Goal: Task Accomplishment & Management: Use online tool/utility

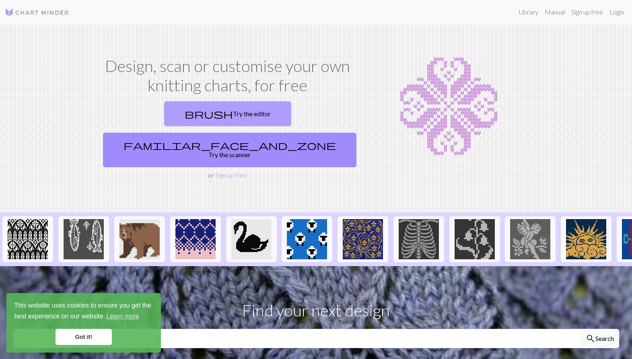
click at [184, 114] on link "brush Try the editor" at bounding box center [227, 113] width 127 height 25
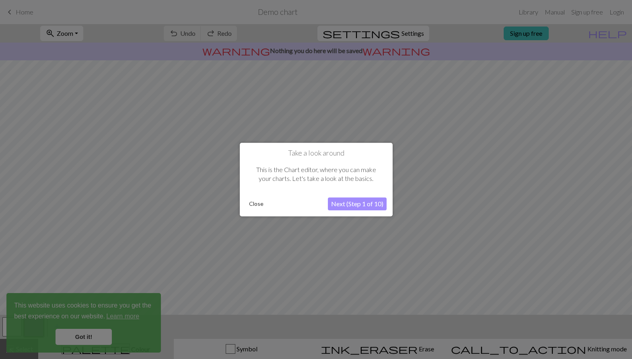
click at [348, 203] on button "Next (Step 1 of 10)" at bounding box center [357, 203] width 59 height 13
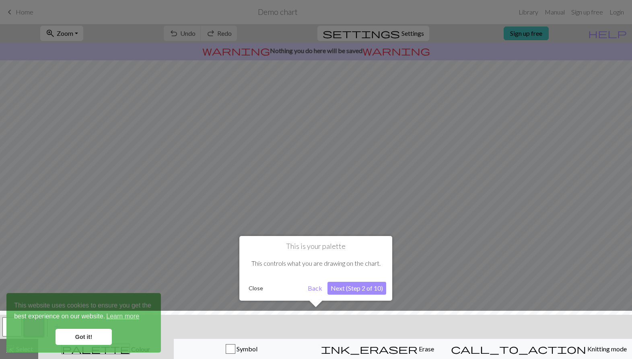
click at [368, 285] on button "Next (Step 2 of 10)" at bounding box center [356, 288] width 59 height 13
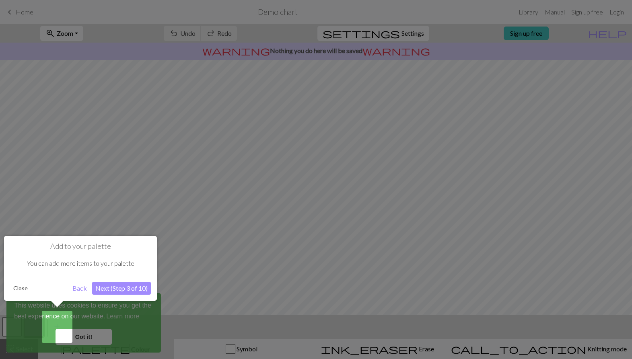
click at [131, 289] on button "Next (Step 3 of 10)" at bounding box center [121, 288] width 59 height 13
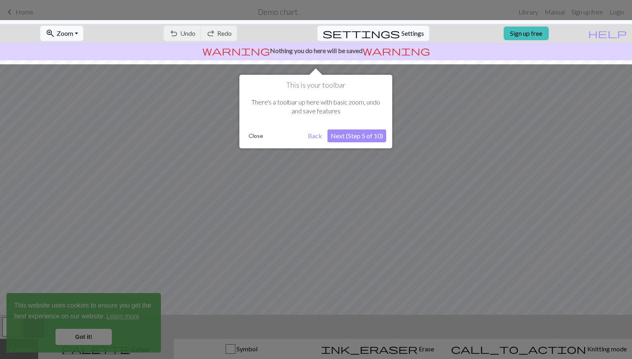
click at [364, 136] on button "Next (Step 5 of 10)" at bounding box center [356, 135] width 59 height 13
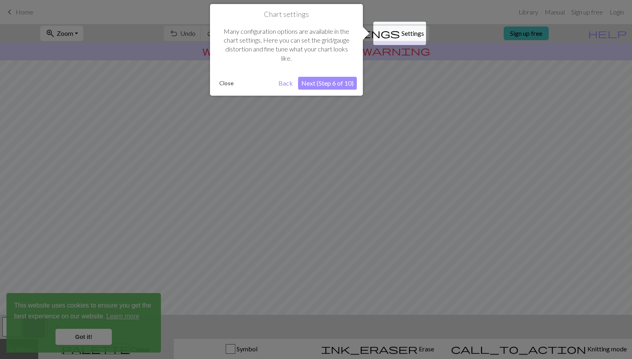
click at [331, 83] on button "Next (Step 6 of 10)" at bounding box center [327, 83] width 59 height 13
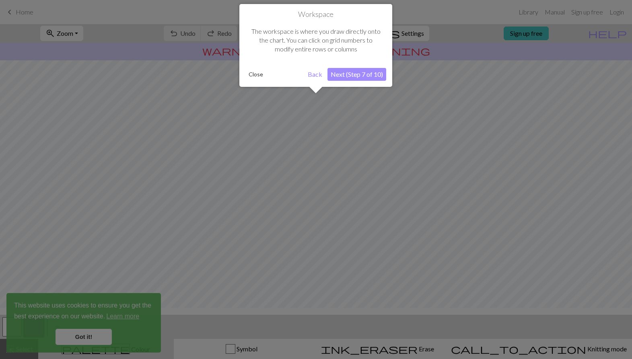
scroll to position [39, 0]
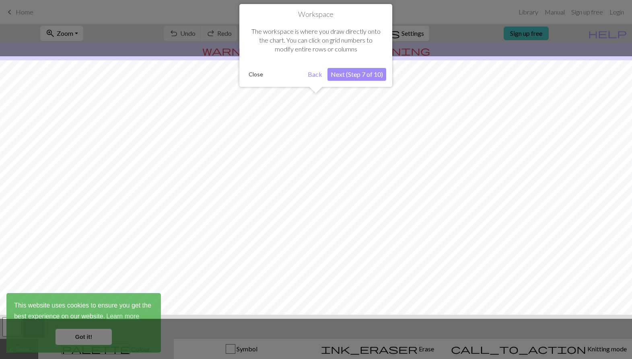
click at [363, 73] on button "Next (Step 7 of 10)" at bounding box center [356, 74] width 59 height 13
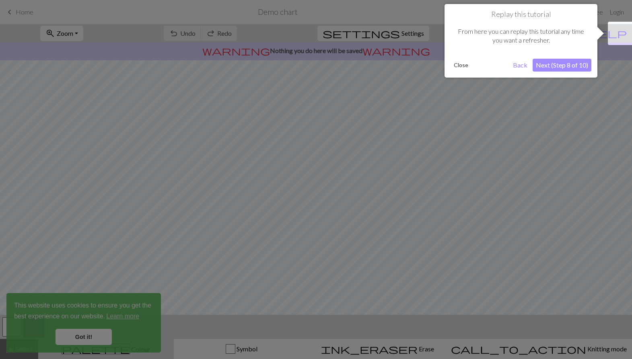
click at [561, 66] on button "Next (Step 8 of 10)" at bounding box center [561, 65] width 59 height 13
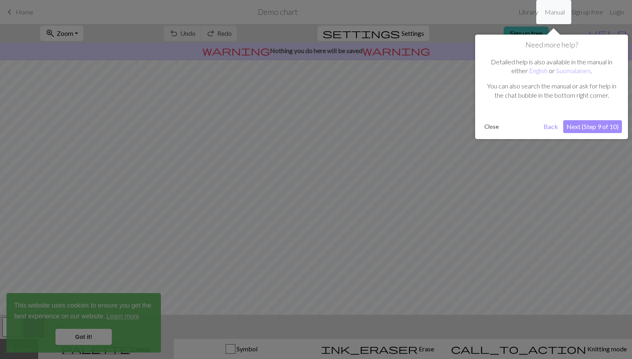
click at [594, 120] on button "Next (Step 9 of 10)" at bounding box center [592, 126] width 59 height 13
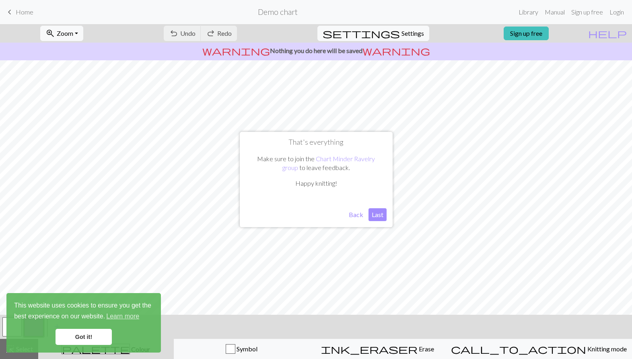
click at [375, 209] on button "Last" at bounding box center [377, 214] width 18 height 13
click at [76, 339] on link "Got it!" at bounding box center [83, 337] width 56 height 16
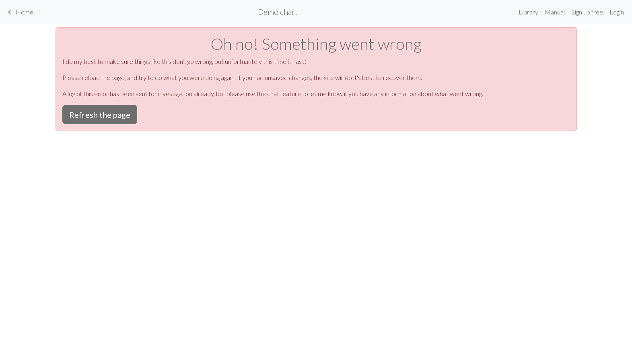
scroll to position [0, 0]
click at [112, 109] on button "Refresh the page" at bounding box center [99, 114] width 75 height 19
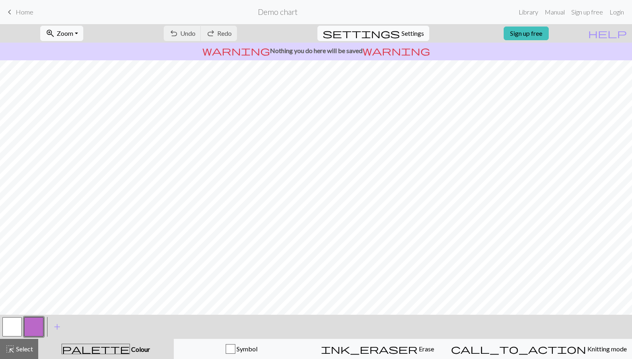
click at [413, 35] on span "Settings" at bounding box center [412, 34] width 23 height 10
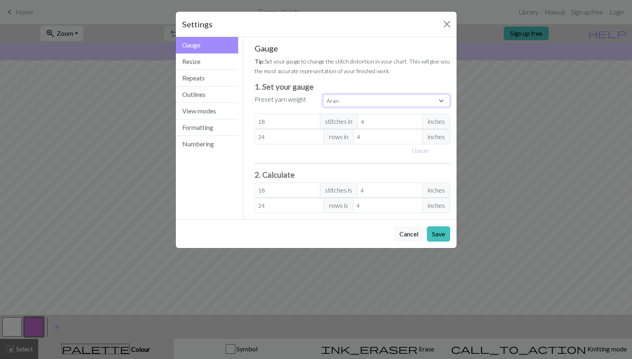
select select "worsted"
type input "20"
type input "26"
type input "20"
type input "26"
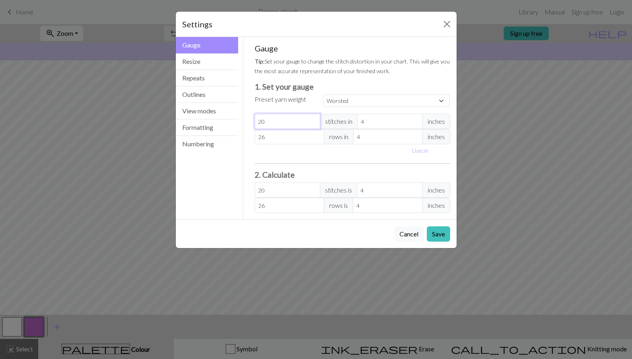
type input "19"
select select "custom"
type input "19"
click at [314, 125] on input "19" at bounding box center [288, 121] width 66 height 15
type input "18"
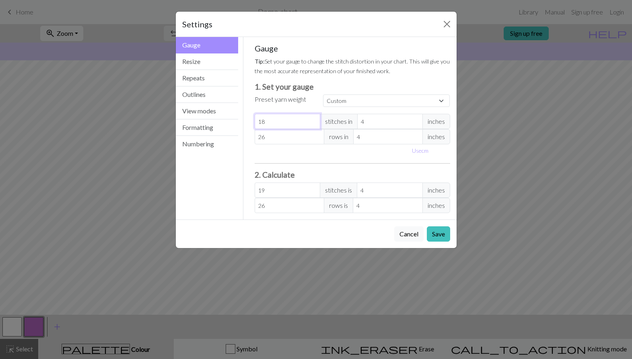
type input "18"
click at [314, 125] on input "18" at bounding box center [288, 121] width 66 height 15
type input "17"
click at [314, 125] on input "17" at bounding box center [288, 121] width 66 height 15
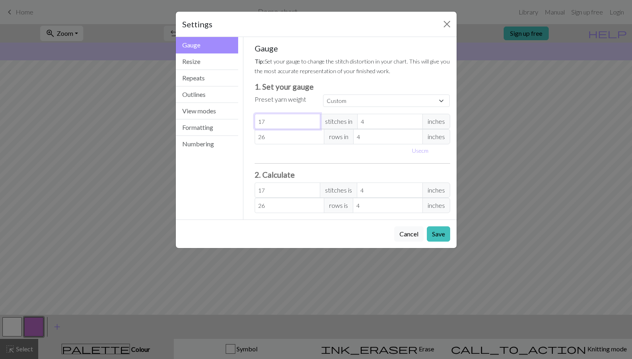
type input "16"
click at [314, 125] on input "16" at bounding box center [288, 121] width 66 height 15
type input "15"
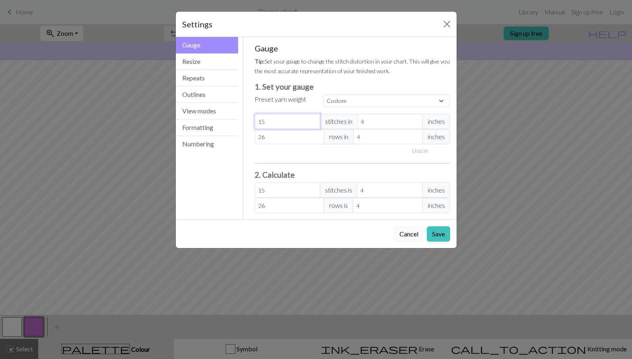
click at [314, 125] on input "15" at bounding box center [288, 121] width 66 height 15
click at [440, 231] on button "Save" at bounding box center [438, 233] width 23 height 15
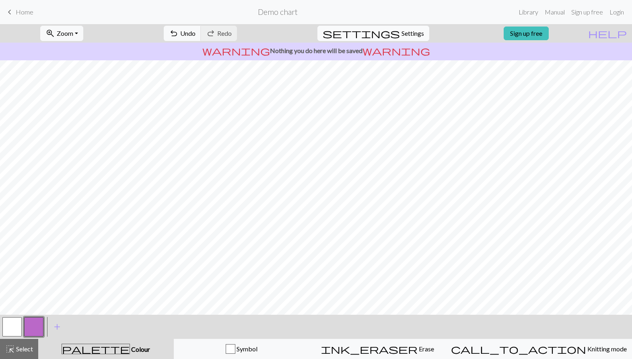
click at [405, 34] on span "Settings" at bounding box center [412, 34] width 23 height 10
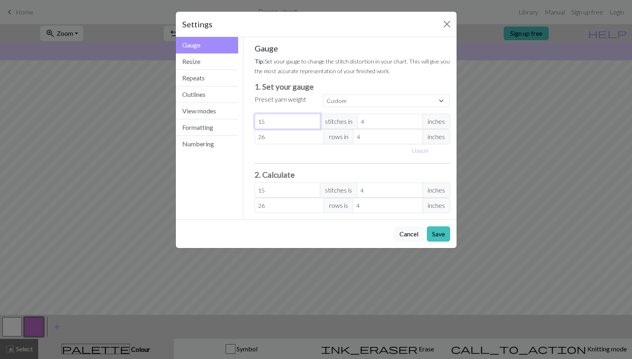
type input "14"
click at [314, 123] on input "14" at bounding box center [288, 121] width 66 height 15
click at [440, 234] on button "Save" at bounding box center [438, 233] width 23 height 15
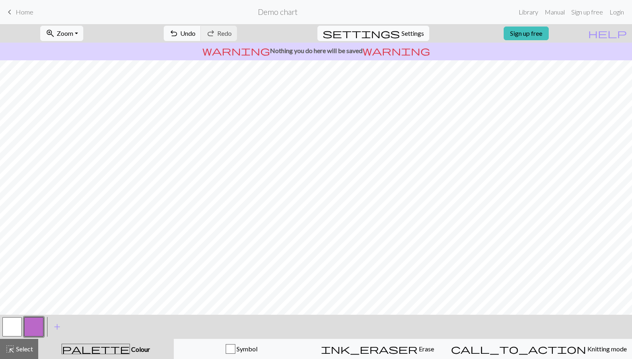
click at [403, 31] on span "Settings" at bounding box center [412, 34] width 23 height 10
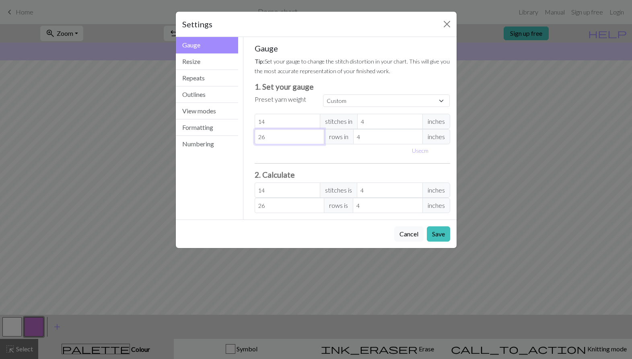
type input "25"
click at [318, 140] on input "25" at bounding box center [290, 136] width 70 height 15
type input "24"
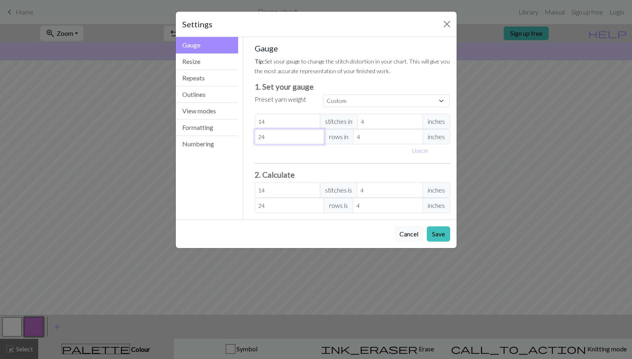
click at [318, 140] on input "24" at bounding box center [290, 136] width 70 height 15
type input "23"
click at [318, 140] on input "23" at bounding box center [290, 136] width 70 height 15
type input "22"
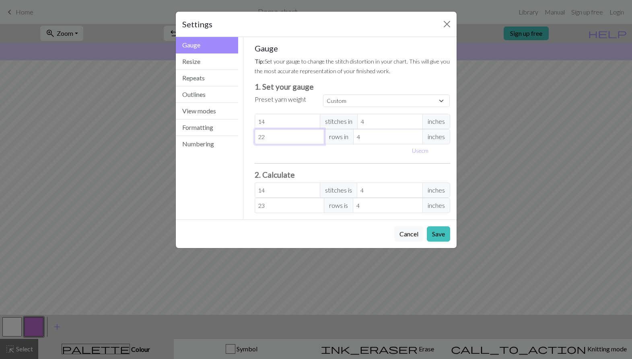
type input "22"
click at [318, 140] on input "22" at bounding box center [290, 136] width 70 height 15
type input "21"
click at [318, 140] on input "21" at bounding box center [290, 136] width 70 height 15
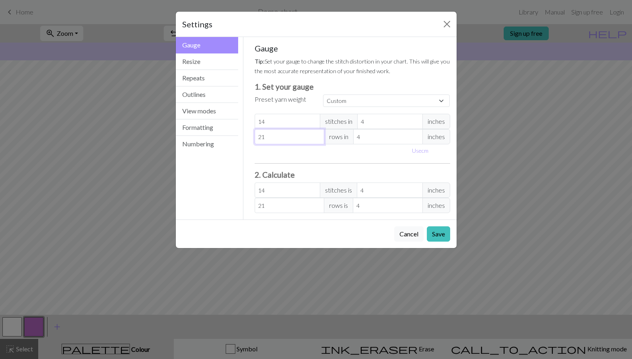
type input "20"
click at [318, 140] on input "20" at bounding box center [290, 136] width 70 height 15
type input "19"
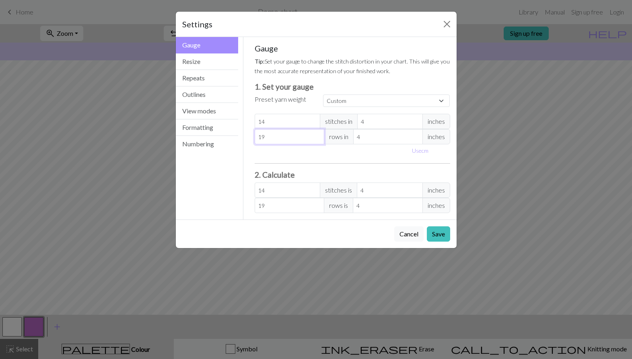
click at [318, 140] on input "19" at bounding box center [290, 136] width 70 height 15
type input "18"
click at [318, 140] on input "18" at bounding box center [290, 136] width 70 height 15
type input "17"
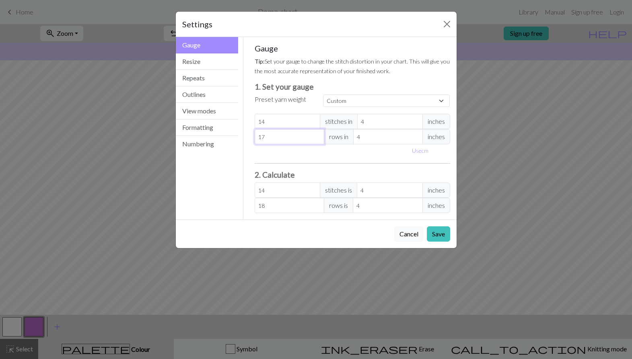
type input "17"
click at [318, 140] on input "17" at bounding box center [290, 136] width 70 height 15
type input "16"
click at [318, 140] on input "16" at bounding box center [290, 136] width 70 height 15
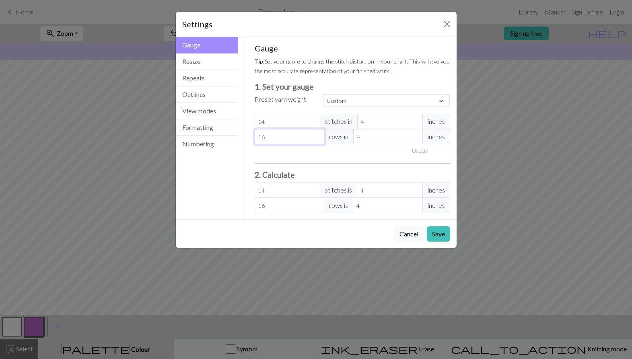
type input "15"
click at [318, 140] on input "15" at bounding box center [290, 136] width 70 height 15
click at [442, 234] on button "Save" at bounding box center [438, 233] width 23 height 15
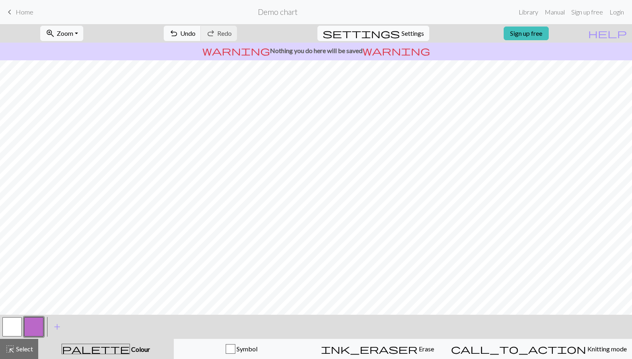
click at [388, 37] on span "settings" at bounding box center [360, 33] width 77 height 11
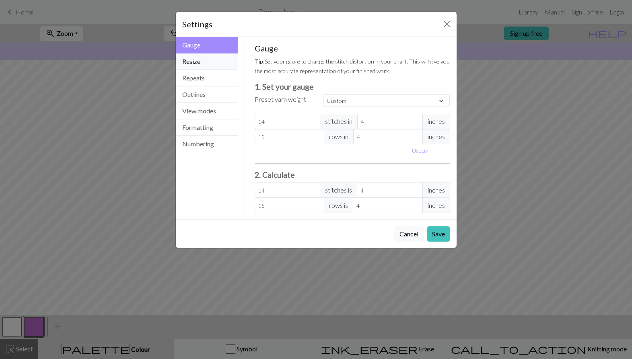
click at [193, 65] on button "Resize" at bounding box center [207, 61] width 63 height 16
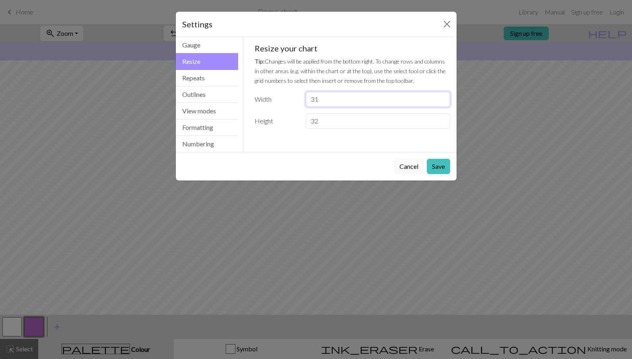
click at [443, 97] on input "31" at bounding box center [378, 99] width 144 height 15
type input "32"
click at [443, 98] on input "32" at bounding box center [378, 99] width 144 height 15
click at [442, 124] on input "31" at bounding box center [378, 120] width 144 height 15
click at [442, 124] on input "30" at bounding box center [378, 120] width 144 height 15
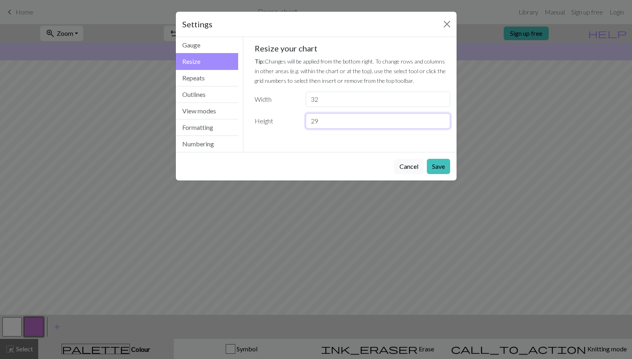
click at [442, 124] on input "29" at bounding box center [378, 120] width 144 height 15
click at [442, 124] on input "28" at bounding box center [378, 120] width 144 height 15
click at [442, 124] on input "27" at bounding box center [378, 120] width 144 height 15
click at [442, 124] on input "26" at bounding box center [378, 120] width 144 height 15
click at [442, 124] on input "25" at bounding box center [378, 120] width 144 height 15
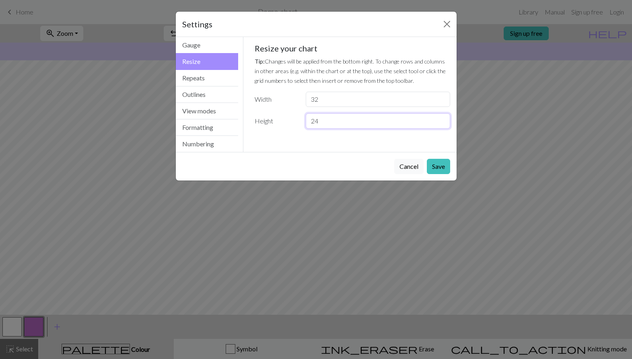
click at [442, 124] on input "24" at bounding box center [378, 120] width 144 height 15
click at [442, 124] on input "23" at bounding box center [378, 120] width 144 height 15
click at [442, 124] on input "22" at bounding box center [378, 120] width 144 height 15
click at [442, 124] on input "21" at bounding box center [378, 120] width 144 height 15
click at [442, 124] on input "20" at bounding box center [378, 120] width 144 height 15
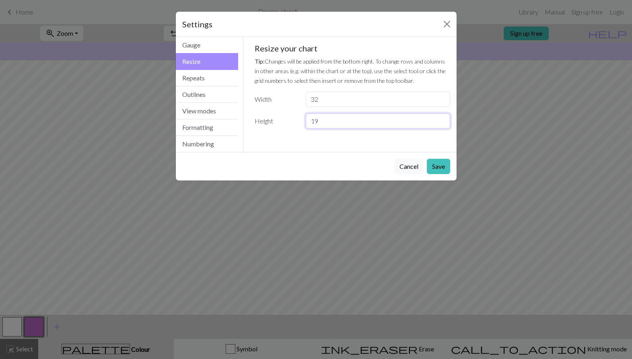
click at [442, 124] on input "19" at bounding box center [378, 120] width 144 height 15
click at [442, 124] on input "18" at bounding box center [378, 120] width 144 height 15
click at [442, 124] on input "17" at bounding box center [378, 120] width 144 height 15
click at [442, 124] on input "16" at bounding box center [378, 120] width 144 height 15
type input "15"
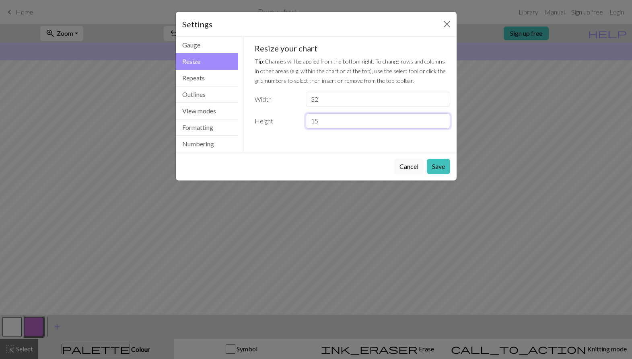
click at [442, 123] on input "15" at bounding box center [378, 120] width 144 height 15
click at [436, 164] on button "Save" at bounding box center [438, 166] width 23 height 15
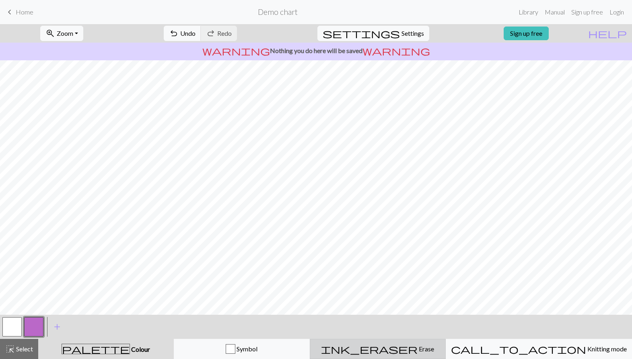
click at [417, 346] on span "Erase" at bounding box center [425, 349] width 16 height 8
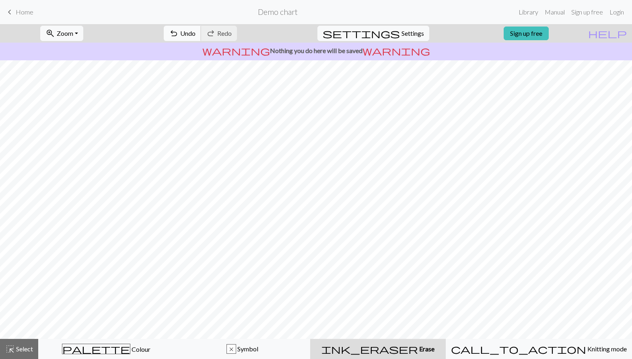
click at [179, 28] on span "undo" at bounding box center [174, 33] width 10 height 11
click at [236, 351] on div "x" at bounding box center [231, 350] width 9 height 10
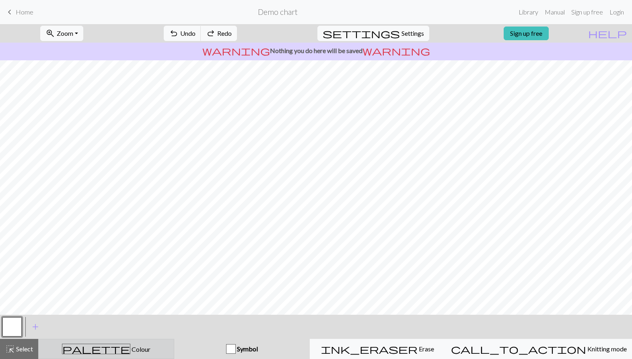
click at [104, 350] on span "palette" at bounding box center [96, 348] width 68 height 11
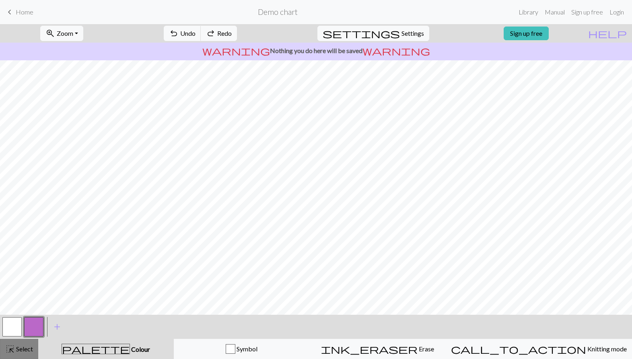
click at [29, 354] on button "highlight_alt Select Select" at bounding box center [19, 349] width 38 height 20
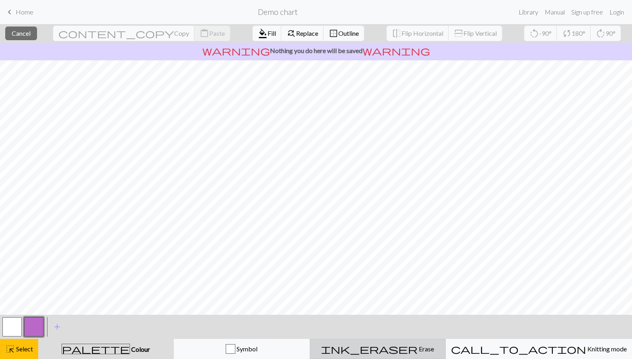
click at [401, 348] on span "ink_eraser" at bounding box center [369, 348] width 97 height 11
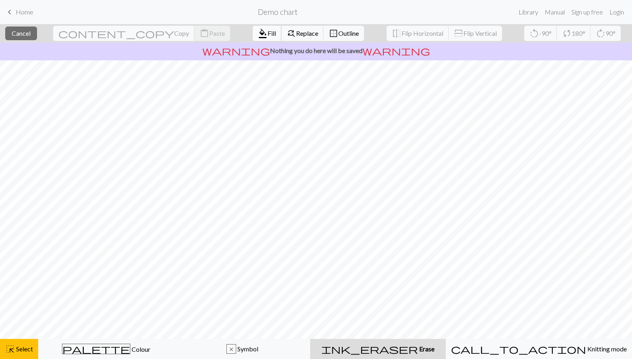
click at [267, 32] on span "Fill" at bounding box center [271, 33] width 8 height 8
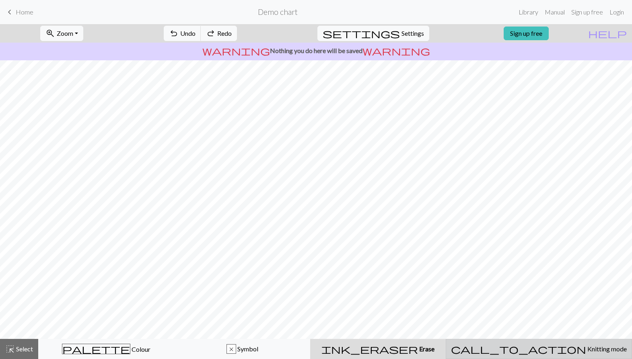
click at [538, 353] on span "call_to_action" at bounding box center [518, 348] width 135 height 11
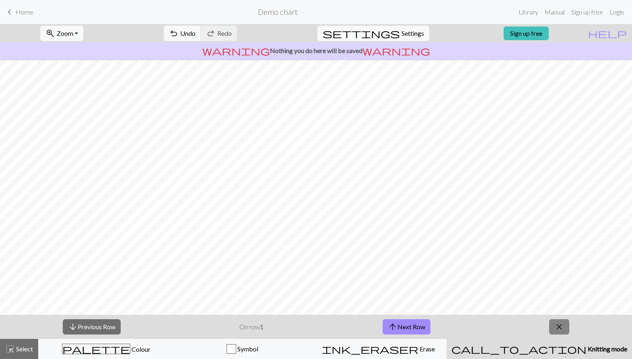
click at [561, 325] on span "close" at bounding box center [559, 326] width 10 height 11
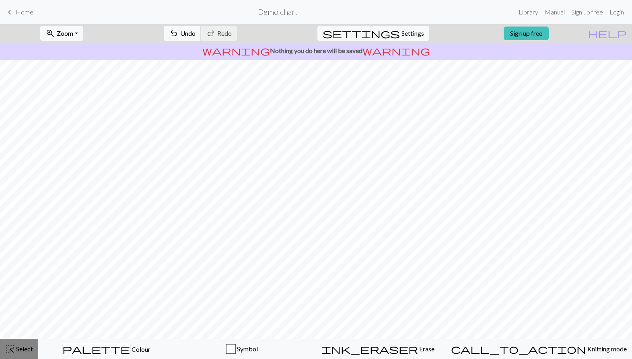
click at [20, 350] on span "Select" at bounding box center [24, 349] width 18 height 8
click at [29, 348] on span "Select" at bounding box center [24, 349] width 18 height 8
click at [15, 348] on span "Select" at bounding box center [24, 349] width 18 height 8
click at [48, 319] on div "zoom_in Zoom Zoom Fit all Fit width Fit height 50% 100% 150% 200% undo Undo Und…" at bounding box center [316, 191] width 632 height 335
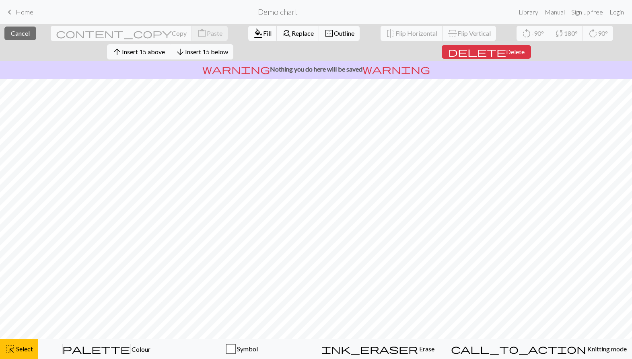
click at [263, 33] on span "Fill" at bounding box center [267, 33] width 8 height 8
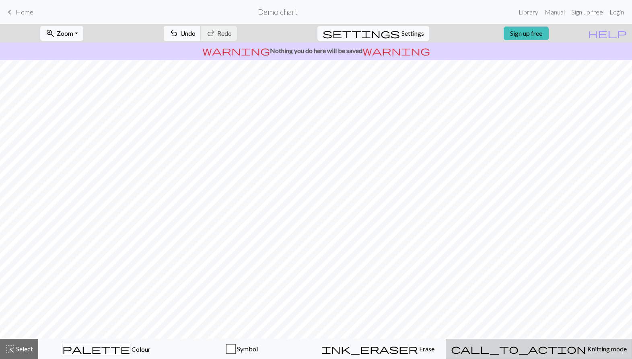
click at [522, 341] on button "call_to_action Knitting mode Knitting mode" at bounding box center [539, 349] width 186 height 20
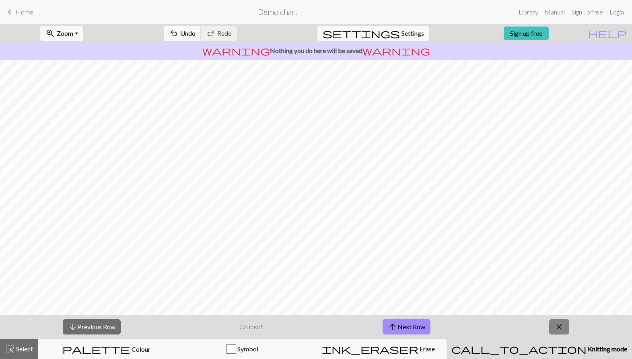
click at [558, 324] on span "close" at bounding box center [559, 326] width 10 height 11
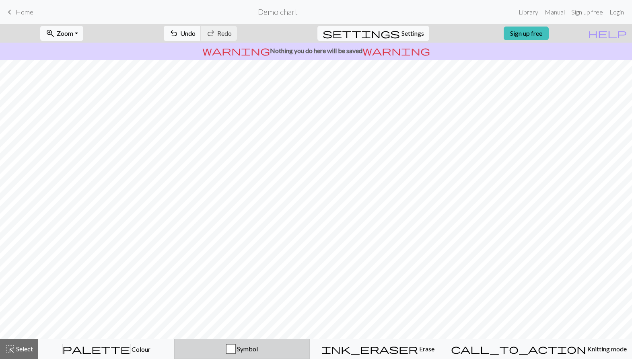
click at [258, 347] on span "Symbol" at bounding box center [247, 349] width 22 height 8
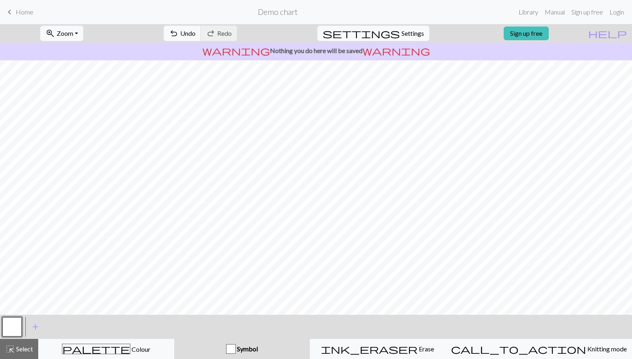
click at [12, 328] on button "button" at bounding box center [11, 326] width 19 height 19
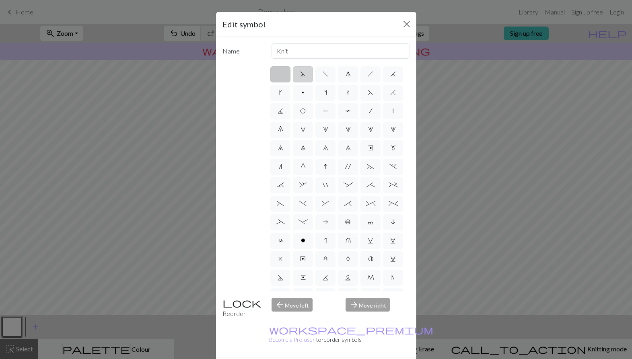
click at [304, 76] on span "d" at bounding box center [303, 74] width 6 height 6
click at [304, 74] on input "d" at bounding box center [302, 71] width 5 height 5
radio input "true"
type input "sk2p"
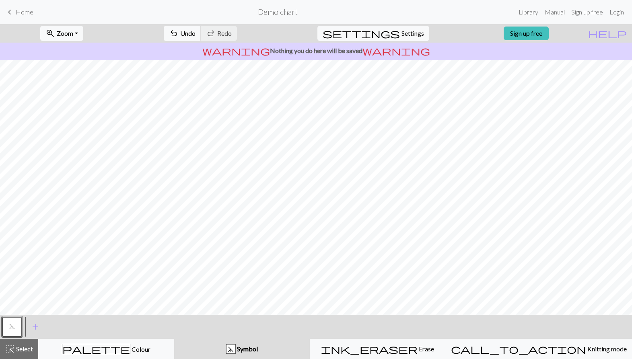
click at [19, 16] on link "keyboard_arrow_left Home" at bounding box center [19, 12] width 29 height 14
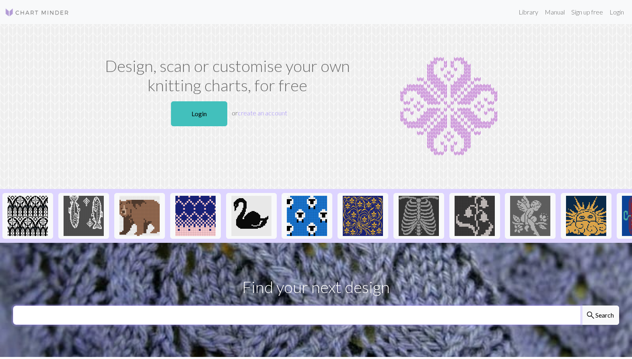
click at [244, 314] on input "text" at bounding box center [297, 315] width 568 height 19
type input "rabbit"
click at [599, 315] on button "search Search" at bounding box center [599, 315] width 39 height 19
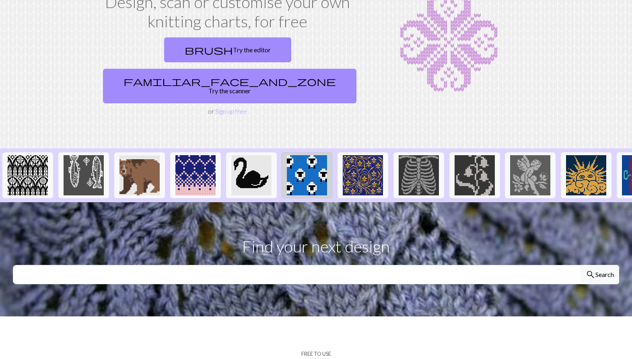
scroll to position [69, 0]
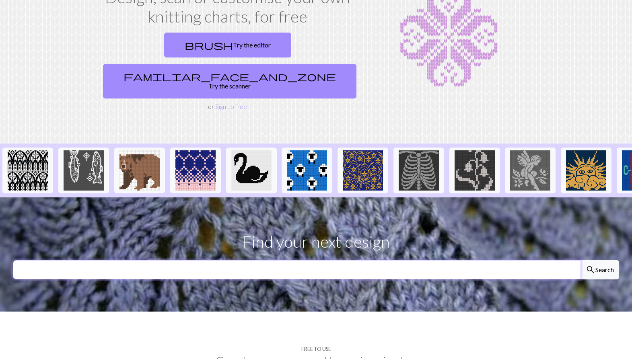
click at [302, 260] on input "text" at bounding box center [297, 269] width 568 height 19
type input "rabbit"
click at [599, 260] on button "search Search" at bounding box center [599, 269] width 39 height 19
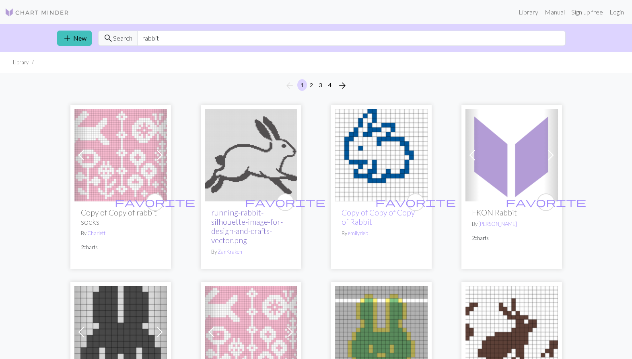
click at [240, 224] on link "running-rabbit-silhouette-image-for-design-and-crafts-vector.png" at bounding box center [247, 226] width 72 height 37
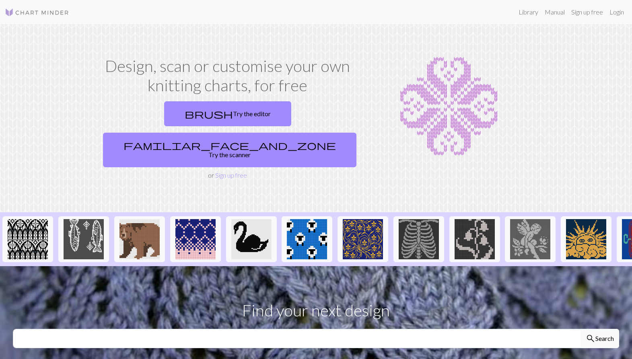
scroll to position [12, 0]
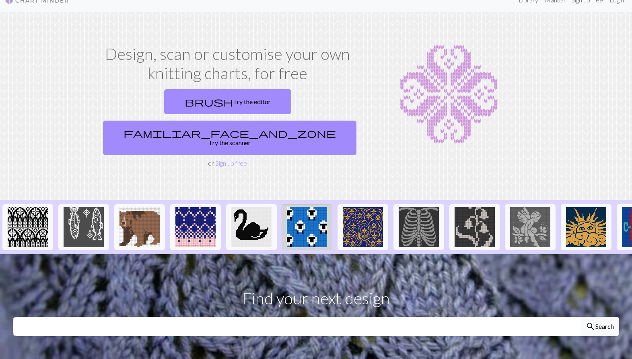
click at [310, 207] on img at bounding box center [307, 227] width 40 height 40
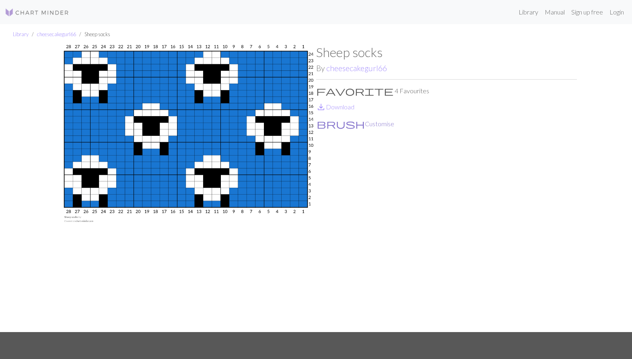
click at [341, 126] on button "brush Customise" at bounding box center [355, 124] width 78 height 10
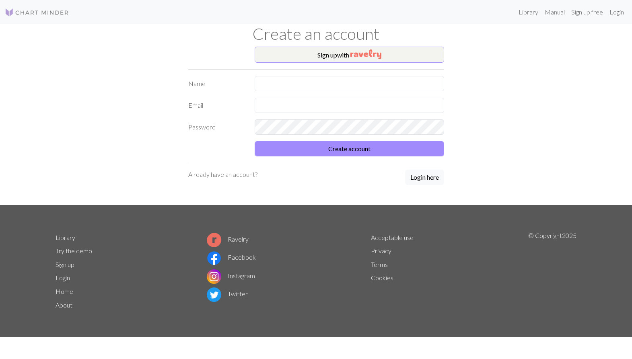
click at [340, 51] on button "Sign up with" at bounding box center [349, 55] width 189 height 16
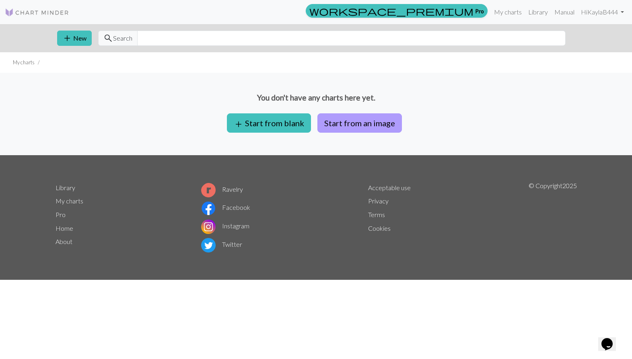
click at [351, 121] on button "Start from an image" at bounding box center [359, 122] width 84 height 19
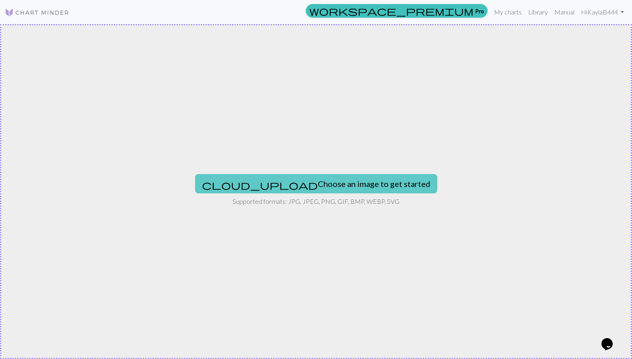
click at [317, 179] on button "cloud_upload Choose an image to get started" at bounding box center [316, 183] width 242 height 19
click at [341, 186] on button "cloud_upload Choose an image to get started" at bounding box center [316, 183] width 242 height 19
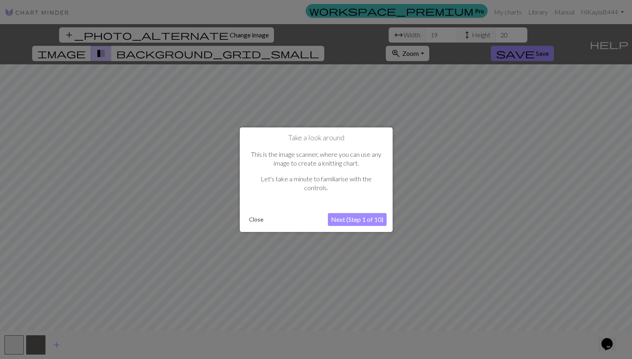
click at [349, 217] on button "Next (Step 1 of 10)" at bounding box center [357, 219] width 59 height 13
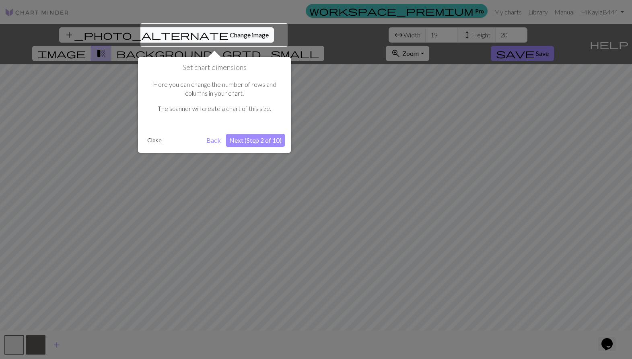
click at [265, 140] on button "Next (Step 2 of 10)" at bounding box center [255, 140] width 59 height 13
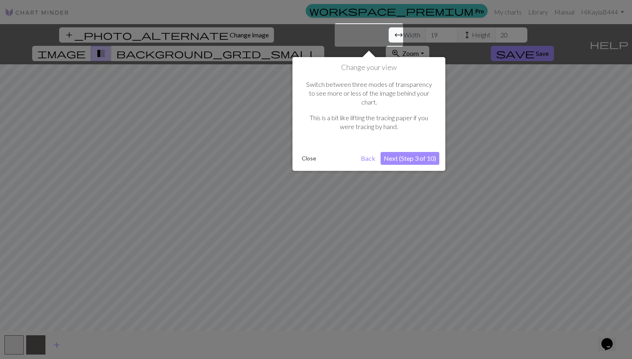
click at [406, 152] on button "Next (Step 3 of 10)" at bounding box center [409, 158] width 59 height 13
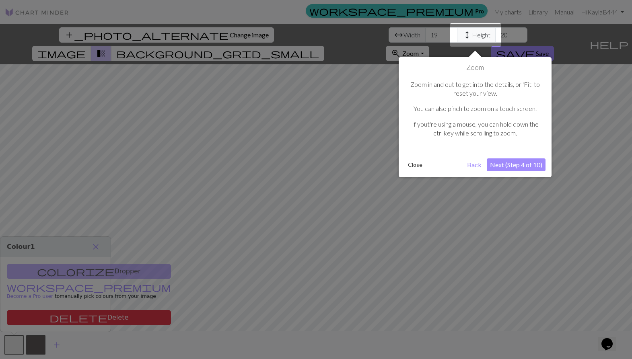
click at [510, 161] on button "Next (Step 4 of 10)" at bounding box center [516, 164] width 59 height 13
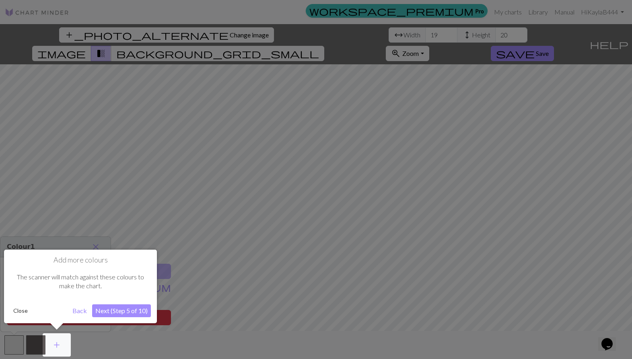
click at [115, 312] on button "Next (Step 5 of 10)" at bounding box center [121, 310] width 59 height 13
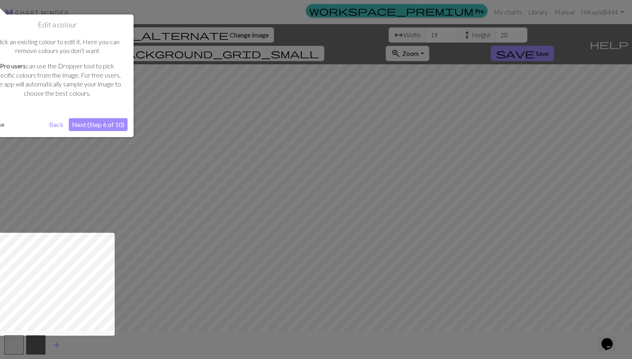
click at [104, 126] on button "Next (Step 6 of 10)" at bounding box center [98, 124] width 59 height 13
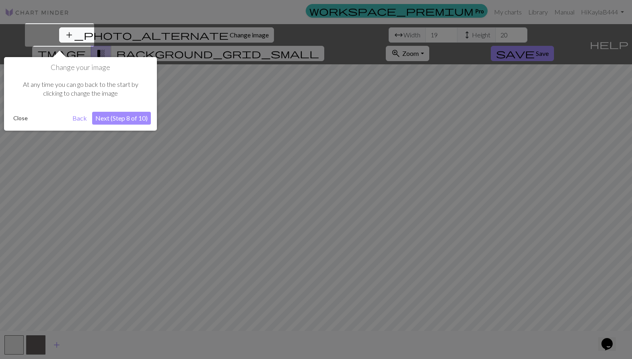
click at [119, 121] on button "Next (Step 8 of 10)" at bounding box center [121, 118] width 59 height 13
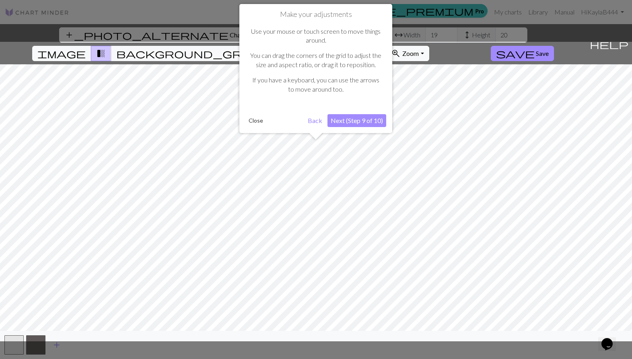
click at [365, 126] on div "Make your adjustments Use your mouse or touch screen to move things around. You…" at bounding box center [315, 68] width 153 height 129
click at [357, 120] on button "Next (Step 9 of 10)" at bounding box center [356, 120] width 59 height 13
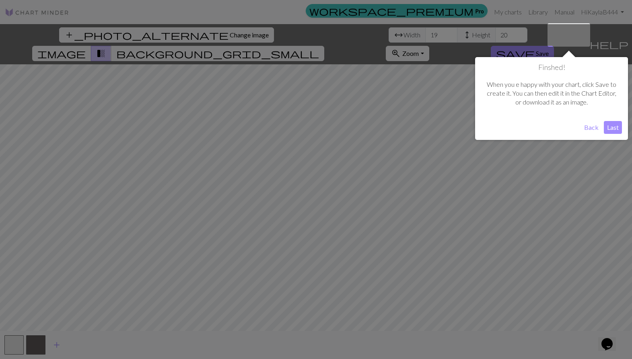
click at [616, 126] on button "Last" at bounding box center [613, 127] width 18 height 13
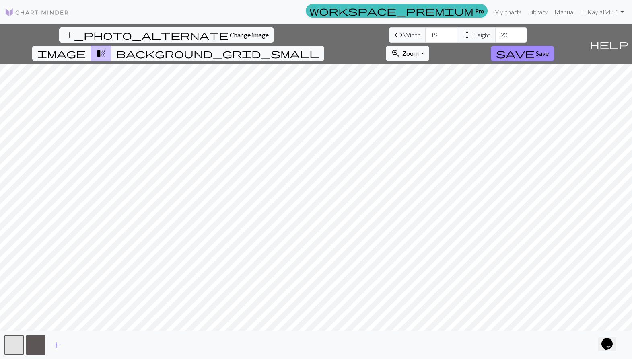
click at [458, 333] on div "add_photo_alternate Change image arrow_range Width 19 height Height 20 image tr…" at bounding box center [316, 191] width 632 height 335
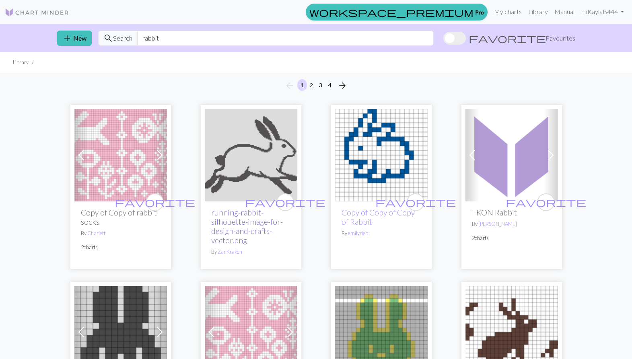
click at [239, 223] on link "running-rabbit-silhouette-image-for-design-and-crafts-vector.png" at bounding box center [247, 226] width 72 height 37
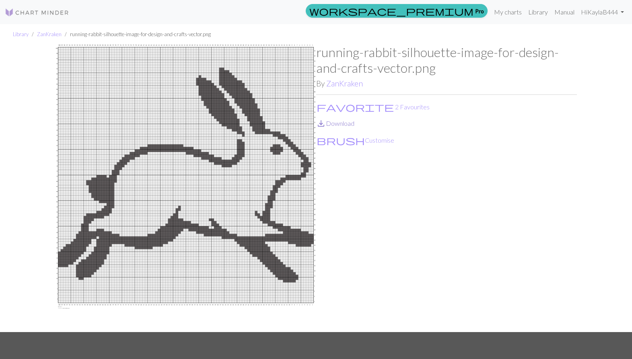
click at [341, 122] on link "save_alt Download" at bounding box center [335, 123] width 38 height 8
click at [347, 142] on button "brush Customise" at bounding box center [355, 140] width 78 height 10
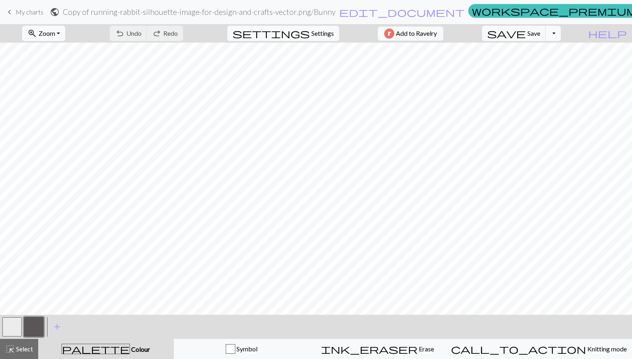
click at [65, 29] on button "zoom_in Zoom Zoom" at bounding box center [43, 33] width 43 height 15
click at [61, 99] on button "50%" at bounding box center [55, 96] width 64 height 13
click at [65, 31] on button "zoom_in Zoom Zoom" at bounding box center [43, 33] width 43 height 15
click at [312, 28] on button "settings Settings" at bounding box center [283, 33] width 112 height 15
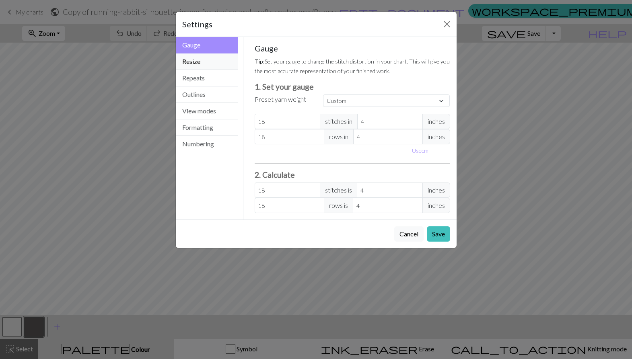
click at [203, 64] on button "Resize" at bounding box center [207, 61] width 63 height 16
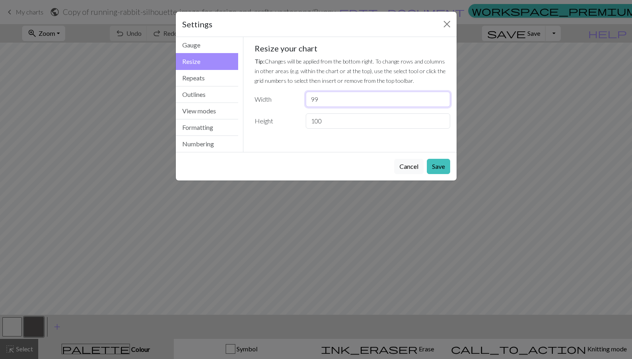
click at [443, 102] on input "99" at bounding box center [378, 99] width 144 height 15
click at [443, 102] on input "98" at bounding box center [378, 99] width 144 height 15
click at [443, 102] on input "97" at bounding box center [378, 99] width 144 height 15
click at [443, 102] on input "96" at bounding box center [378, 99] width 144 height 15
click at [443, 102] on input "80" at bounding box center [378, 99] width 144 height 15
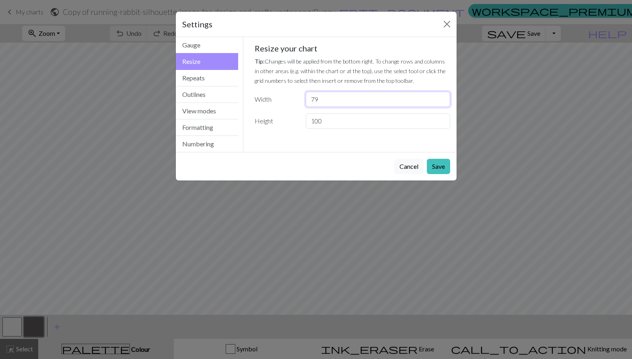
click at [443, 102] on input "79" at bounding box center [378, 99] width 144 height 15
click at [443, 102] on input "78" at bounding box center [378, 99] width 144 height 15
click at [443, 102] on input "77" at bounding box center [378, 99] width 144 height 15
click at [443, 102] on input "76" at bounding box center [378, 99] width 144 height 15
click at [443, 102] on input "75" at bounding box center [378, 99] width 144 height 15
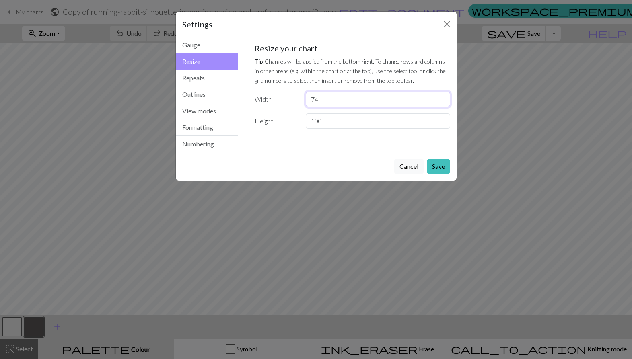
click at [443, 102] on input "74" at bounding box center [378, 99] width 144 height 15
click at [443, 102] on input "73" at bounding box center [378, 99] width 144 height 15
click at [443, 102] on input "72" at bounding box center [378, 99] width 144 height 15
click at [443, 102] on input "71" at bounding box center [378, 99] width 144 height 15
click at [443, 102] on input "70" at bounding box center [378, 99] width 144 height 15
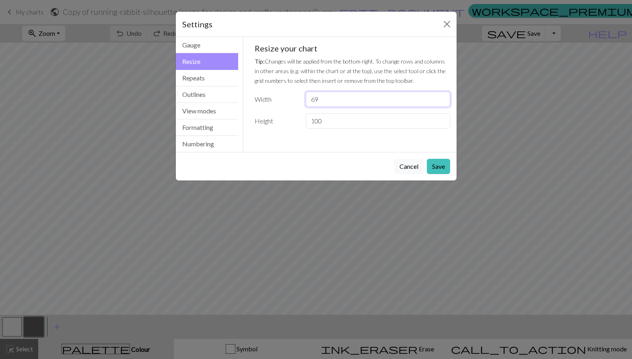
click at [443, 102] on input "69" at bounding box center [378, 99] width 144 height 15
click at [443, 102] on input "68" at bounding box center [378, 99] width 144 height 15
type input "67"
click at [443, 102] on input "67" at bounding box center [378, 99] width 144 height 15
click at [447, 24] on button "Close" at bounding box center [446, 24] width 13 height 13
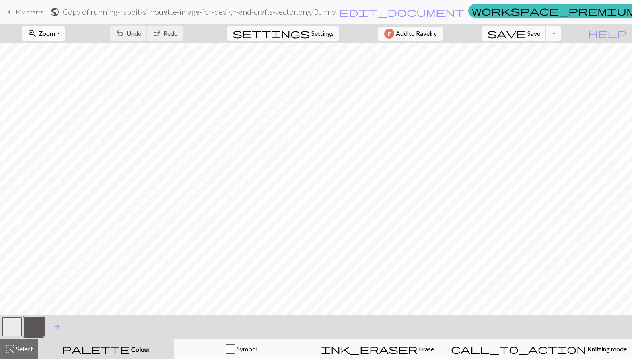
click at [65, 37] on button "zoom_in Zoom Zoom" at bounding box center [43, 33] width 43 height 15
click at [327, 33] on span "Settings" at bounding box center [322, 34] width 23 height 10
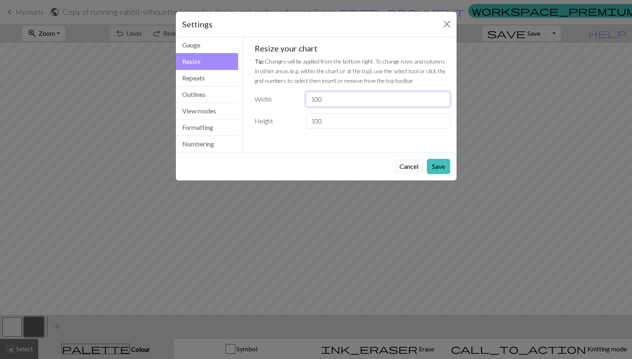
click at [366, 106] on input "100" at bounding box center [378, 99] width 144 height 15
drag, startPoint x: 349, startPoint y: 101, endPoint x: 292, endPoint y: 100, distance: 57.1
click at [292, 100] on div "Width 100" at bounding box center [352, 99] width 205 height 15
type input "50"
drag, startPoint x: 359, startPoint y: 120, endPoint x: 277, endPoint y: 118, distance: 81.7
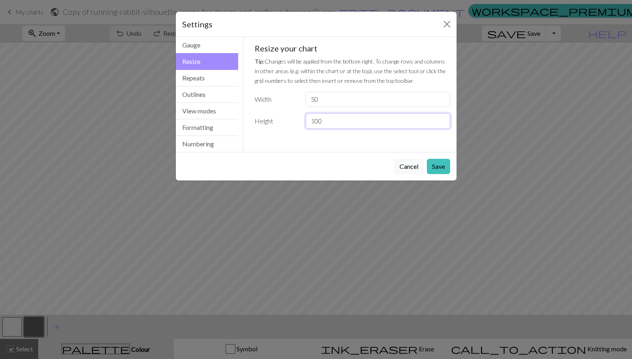
click at [277, 119] on div "Height 100" at bounding box center [352, 120] width 205 height 15
type input "50"
click at [445, 167] on button "Save" at bounding box center [438, 166] width 23 height 15
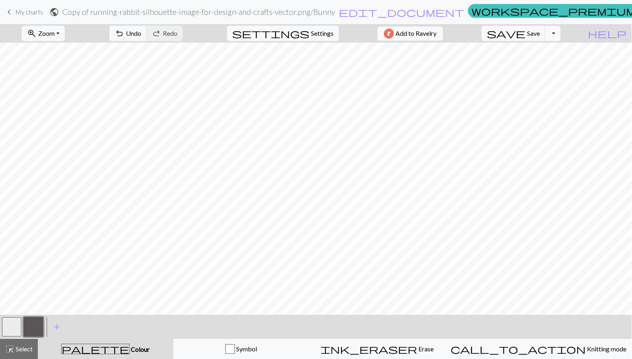
scroll to position [0, 0]
